Goal: Understand process/instructions: Learn about a topic

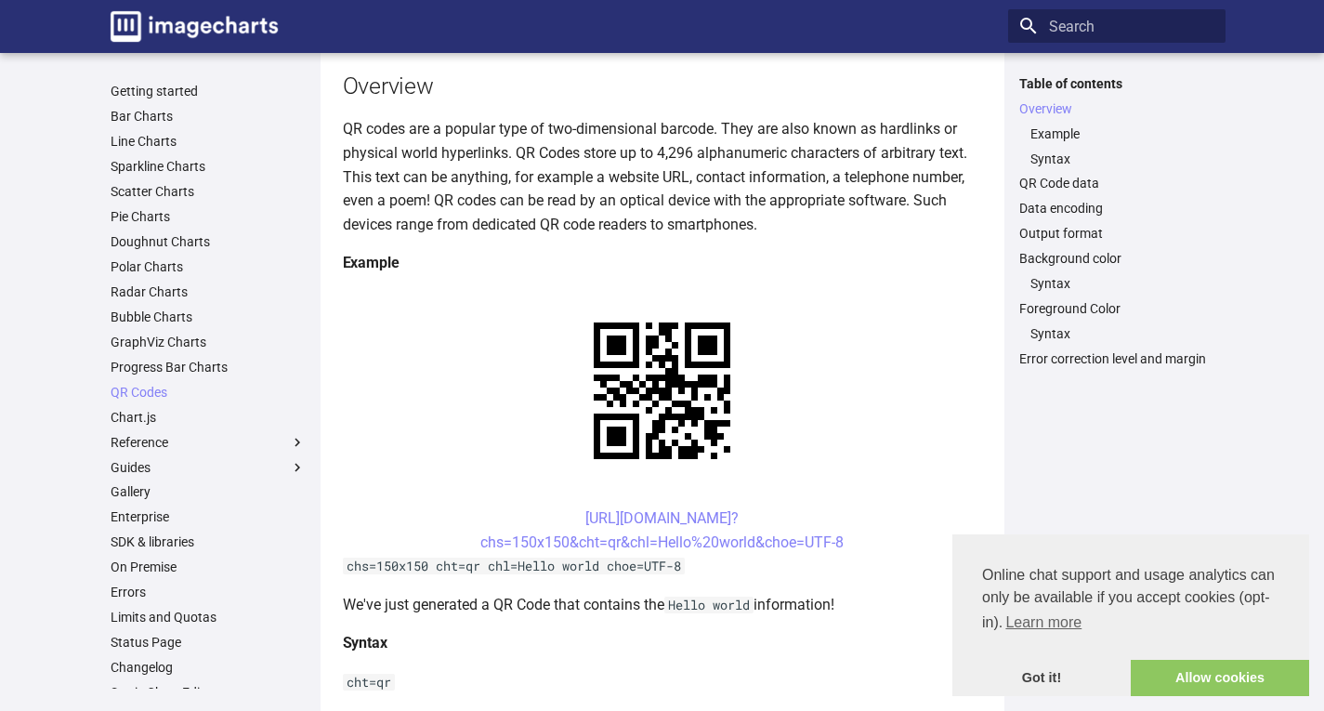
scroll to position [279, 0]
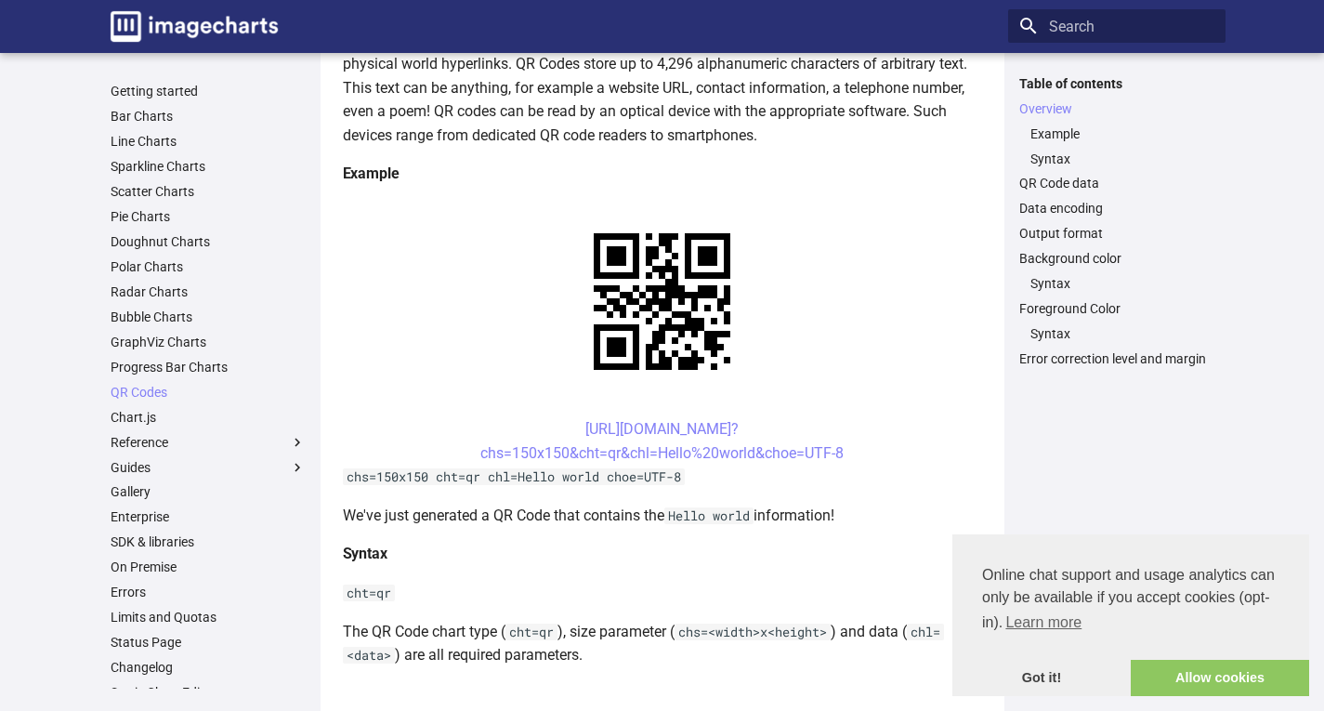
drag, startPoint x: 553, startPoint y: 426, endPoint x: 857, endPoint y: 454, distance: 305.2
click at [857, 454] on center "https://image-charts.com/chart? chs=150x150&cht=qr&chl=Hello%20world&choe=UTF-8" at bounding box center [662, 440] width 639 height 47
copy link "https://image-charts.com/chart? chs=150x150&cht=qr&chl=Hello%20world&choe=UTF-8"
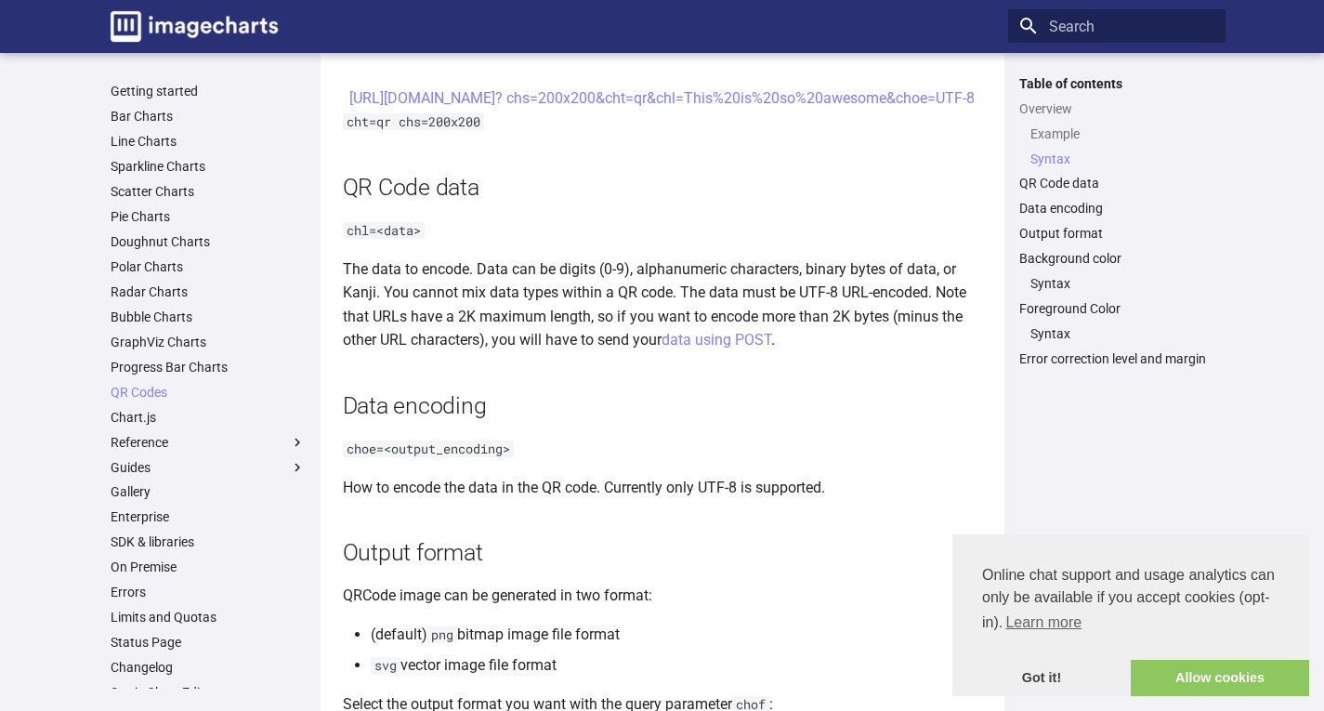
scroll to position [1115, 0]
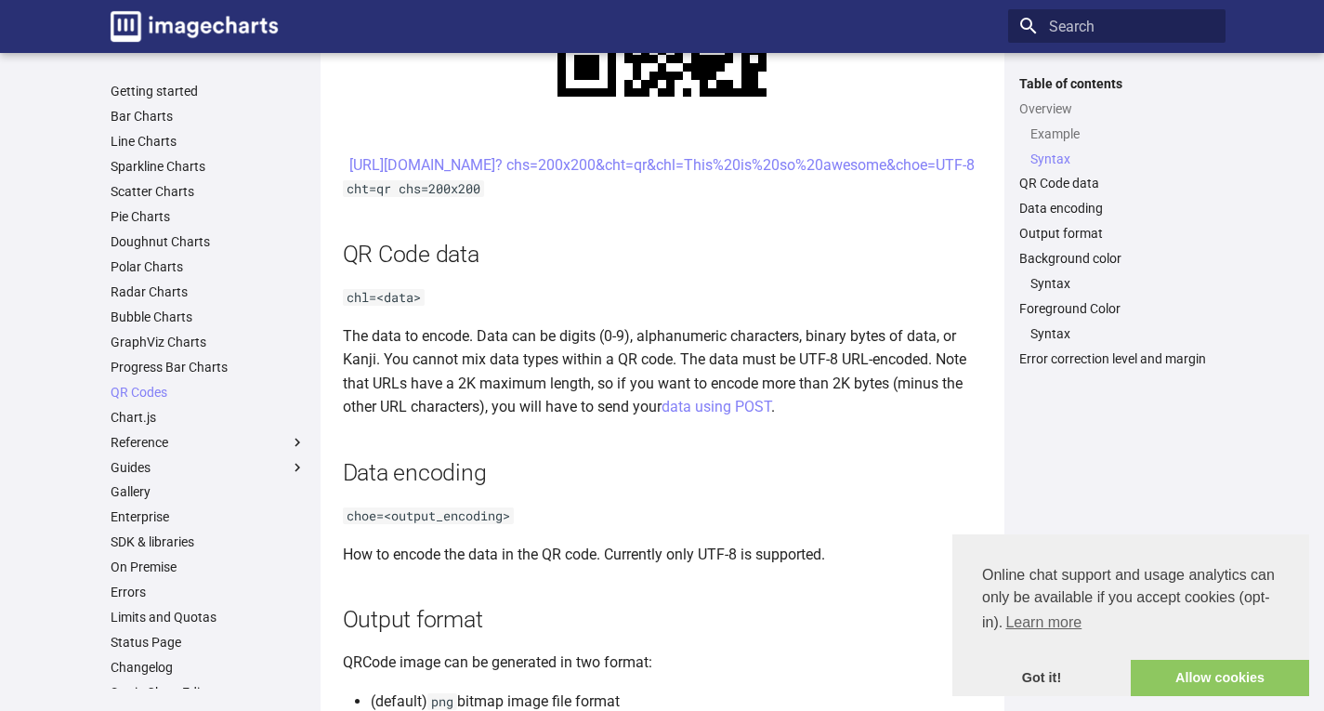
drag, startPoint x: 551, startPoint y: 158, endPoint x: 903, endPoint y: 196, distance: 354.3
click at [903, 178] on center "[URL][DOMAIN_NAME]? chs=200x200&cht=qr&chl=This%20is%20so%20awesome&choe=UTF-8" at bounding box center [662, 165] width 639 height 24
copy link "[URL][DOMAIN_NAME]? chs=200x200&cht=qr&chl=This%20is%20so%20awesome&choe=UTF-8"
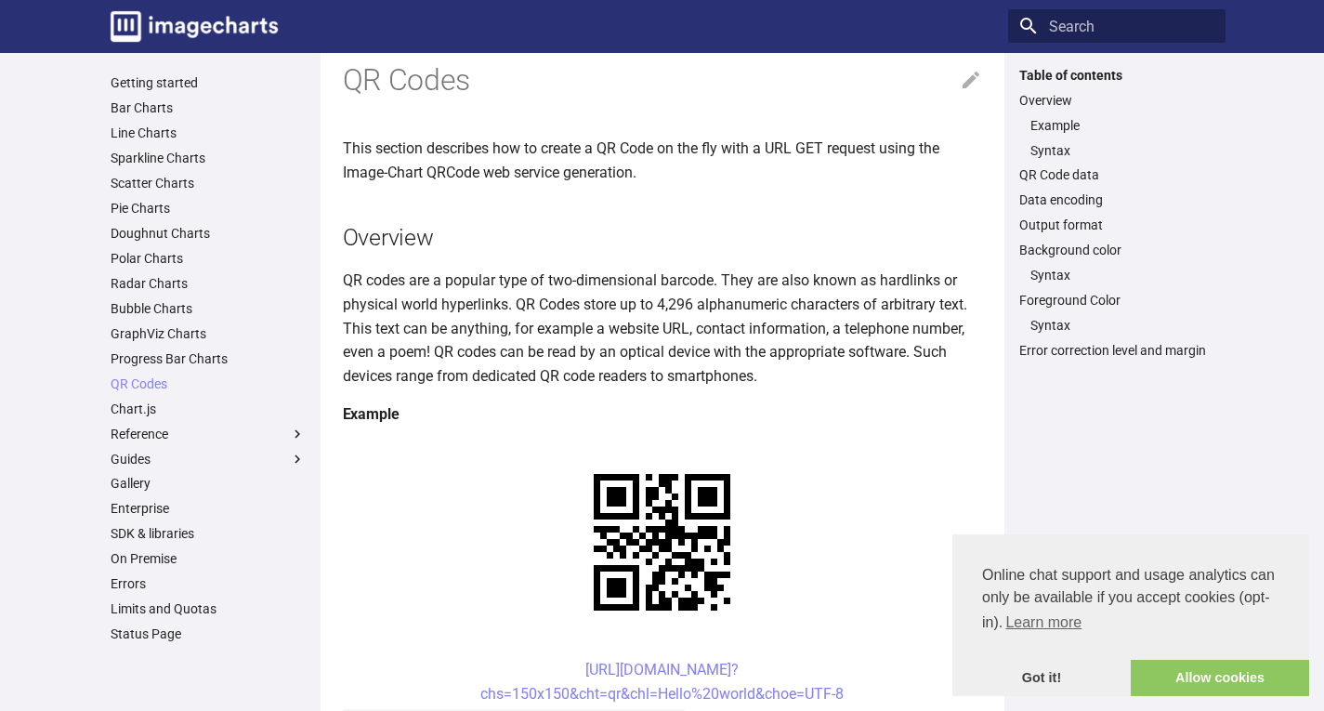
scroll to position [0, 0]
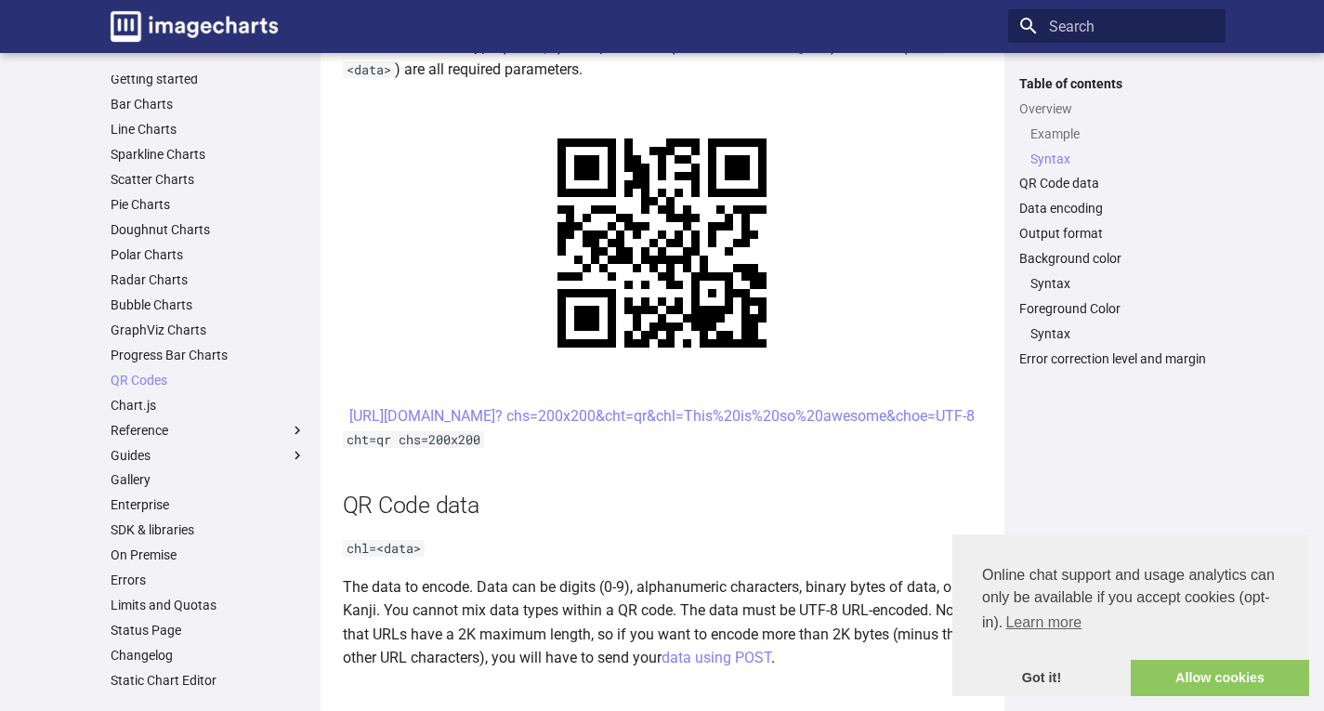
scroll to position [771, 0]
